Goal: Book appointment/travel/reservation

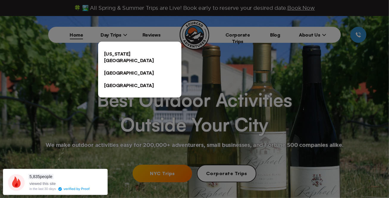
click at [125, 50] on link "[US_STATE][GEOGRAPHIC_DATA]" at bounding box center [139, 57] width 83 height 19
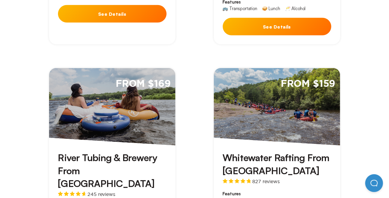
scroll to position [407, 0]
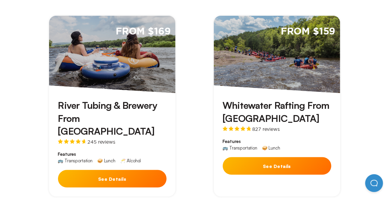
click at [291, 157] on button "See Details" at bounding box center [277, 166] width 109 height 18
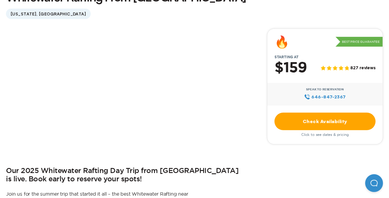
scroll to position [178, 0]
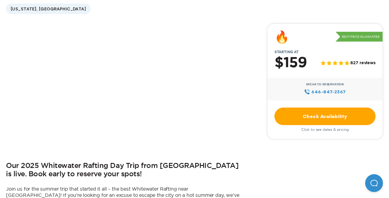
click at [333, 114] on link "Check Availability" at bounding box center [324, 117] width 101 height 18
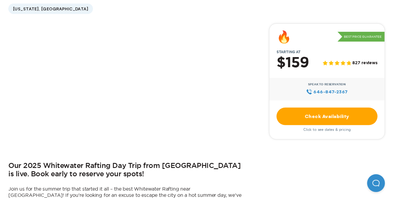
scroll to position [0, 0]
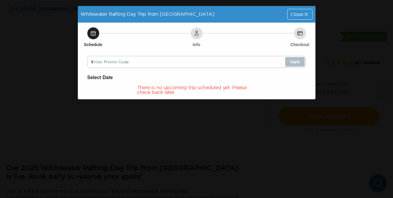
click at [362, 50] on div "Whitewater Rafting Day Trip from [GEOGRAPHIC_DATA] Close Schedule Info Checkout…" at bounding box center [196, 99] width 393 height 198
click at [309, 17] on icon at bounding box center [307, 14] width 6 height 6
